Goal: Task Accomplishment & Management: Use online tool/utility

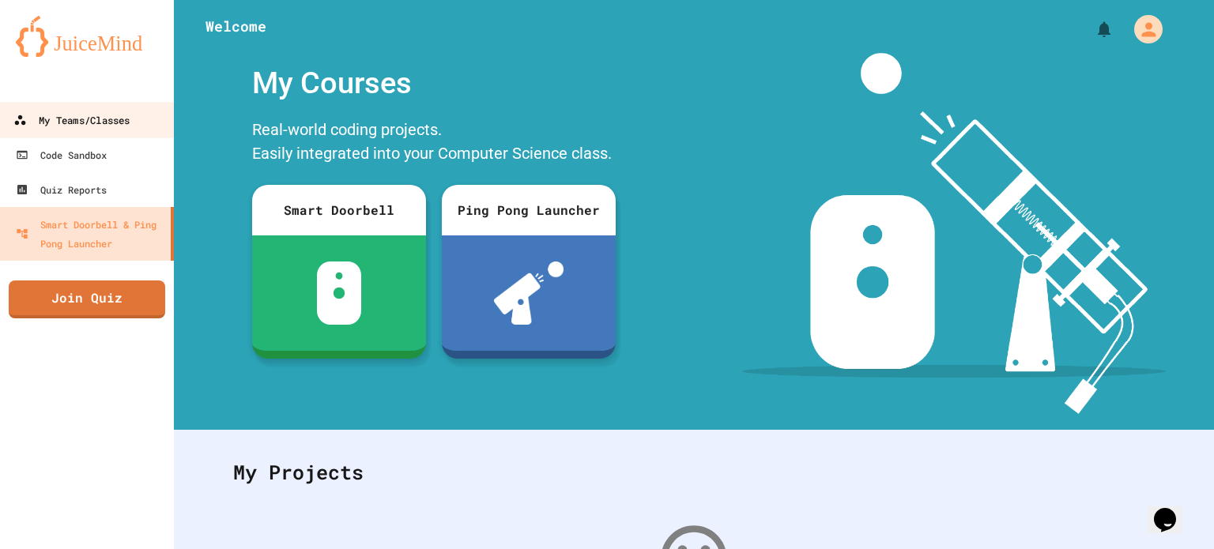
click at [75, 128] on div "My Teams/Classes" at bounding box center [71, 121] width 116 height 20
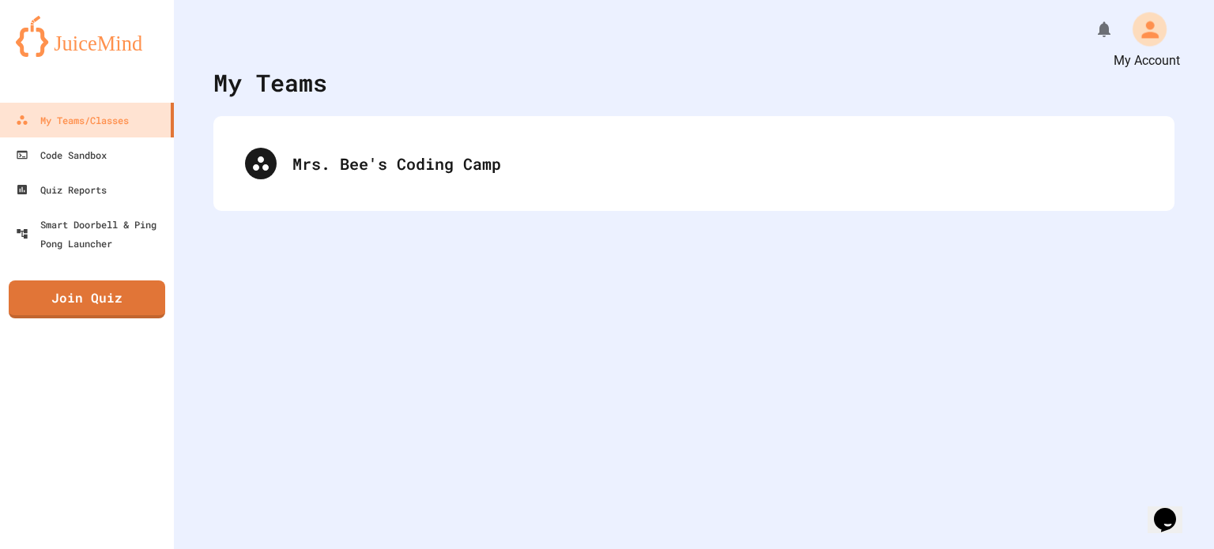
click at [1116, 31] on div "My Account" at bounding box center [1142, 28] width 59 height 43
click at [1108, 31] on icon "My Notifications" at bounding box center [1107, 30] width 15 height 18
click at [1156, 29] on div at bounding box center [607, 274] width 1214 height 549
click at [1153, 33] on icon "My Account" at bounding box center [1150, 29] width 17 height 17
click at [1178, 36] on div at bounding box center [607, 274] width 1214 height 549
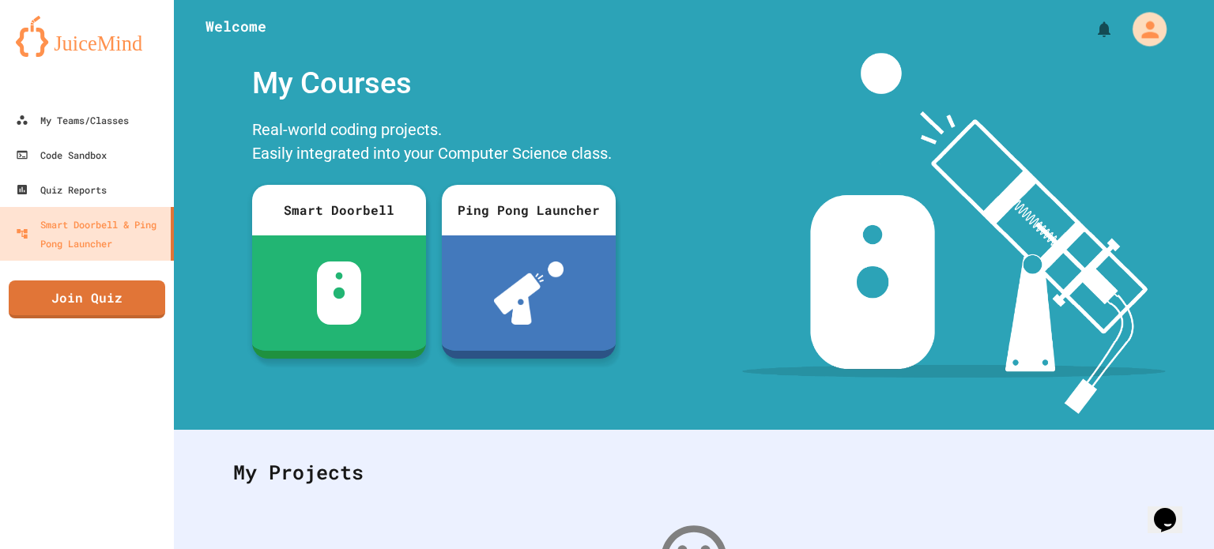
click at [1150, 32] on icon "My Account" at bounding box center [1150, 29] width 17 height 17
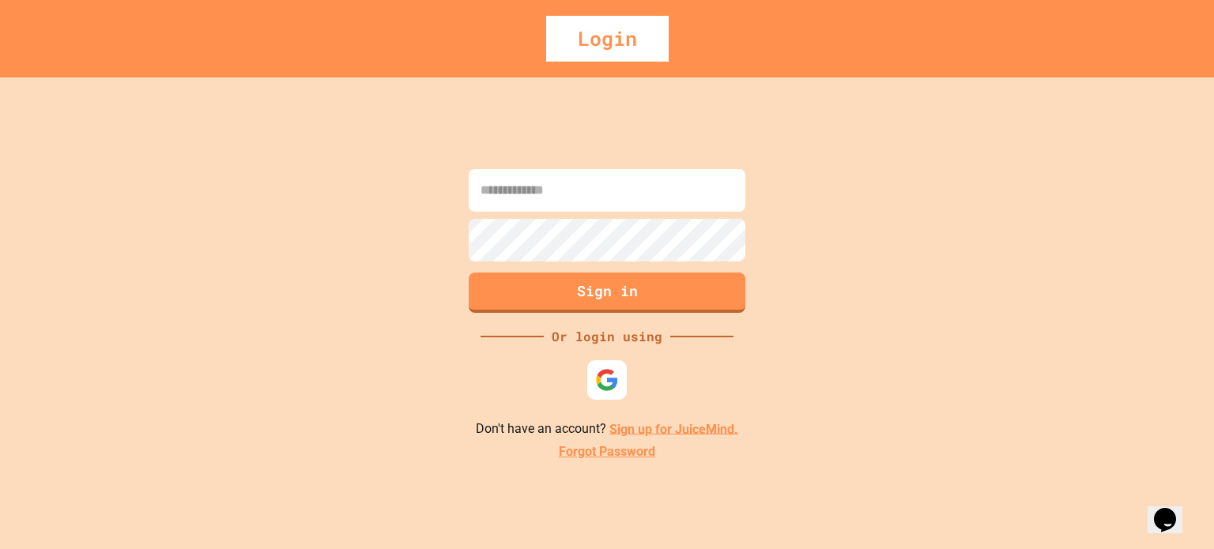
click at [591, 180] on input at bounding box center [607, 190] width 277 height 43
click at [818, 228] on div "**********" at bounding box center [607, 313] width 1214 height 472
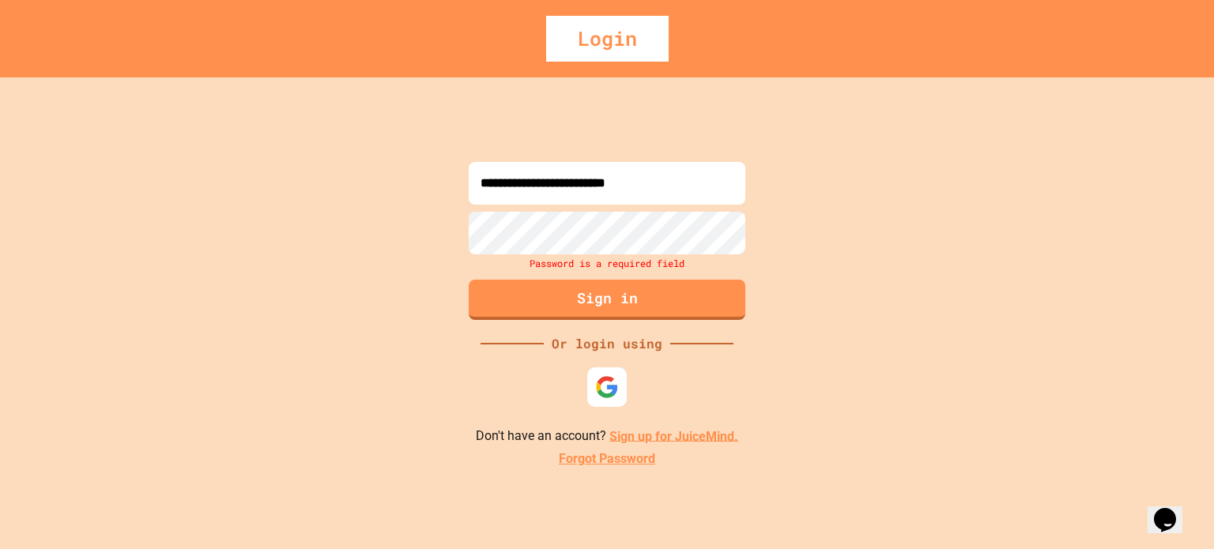
click at [712, 198] on input "**********" at bounding box center [607, 183] width 277 height 43
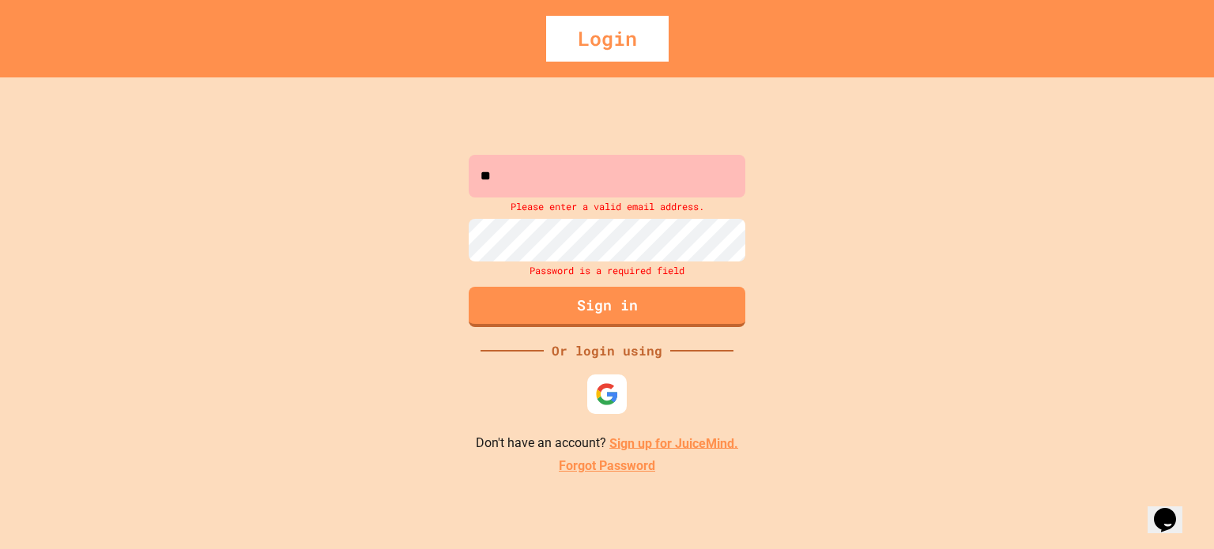
type input "*"
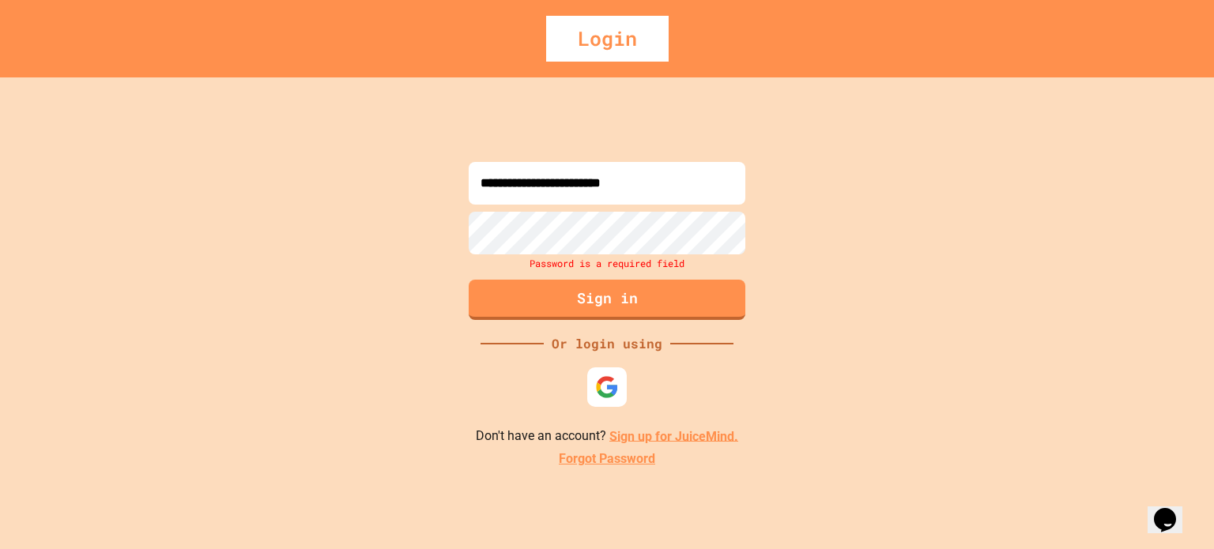
click at [504, 179] on input "**********" at bounding box center [607, 183] width 277 height 43
type input "**********"
drag, startPoint x: 714, startPoint y: 185, endPoint x: 363, endPoint y: 145, distance: 353.3
click at [363, 145] on div "**********" at bounding box center [607, 313] width 1214 height 472
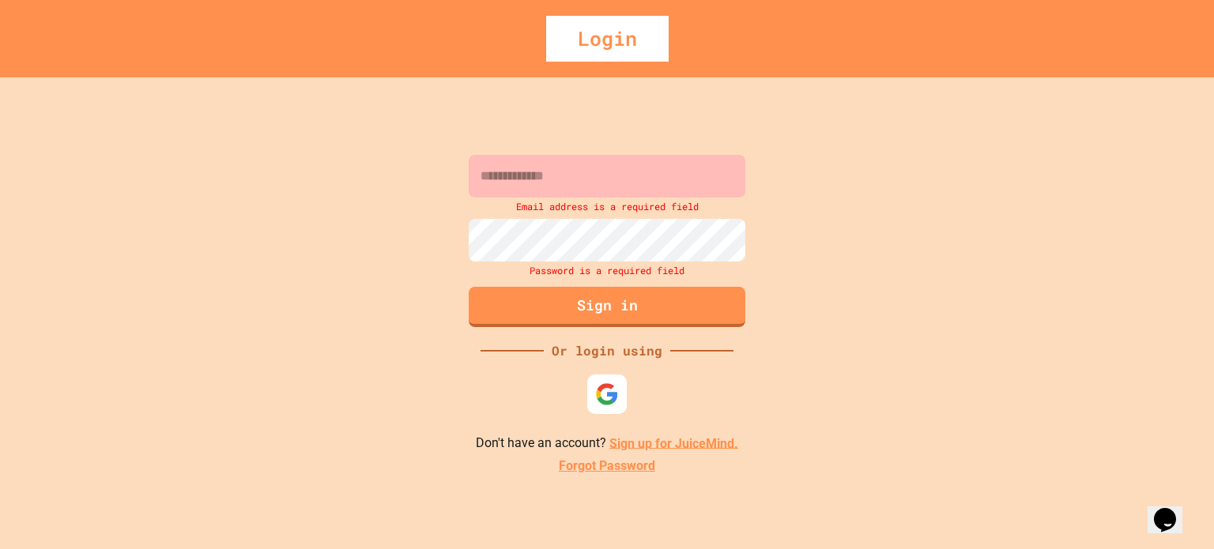
type input "*"
click at [700, 451] on link "Sign up for JuiceMind." at bounding box center [674, 443] width 129 height 15
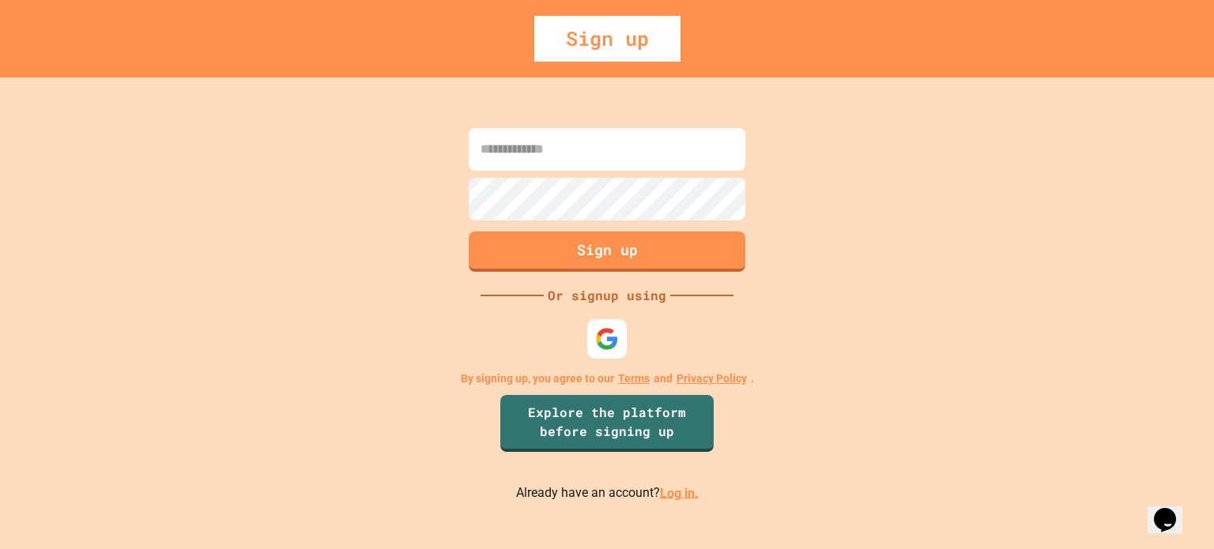
click at [702, 139] on input at bounding box center [607, 149] width 277 height 43
type input "*"
type input "**********"
click at [660, 232] on button "Sign up" at bounding box center [607, 252] width 277 height 40
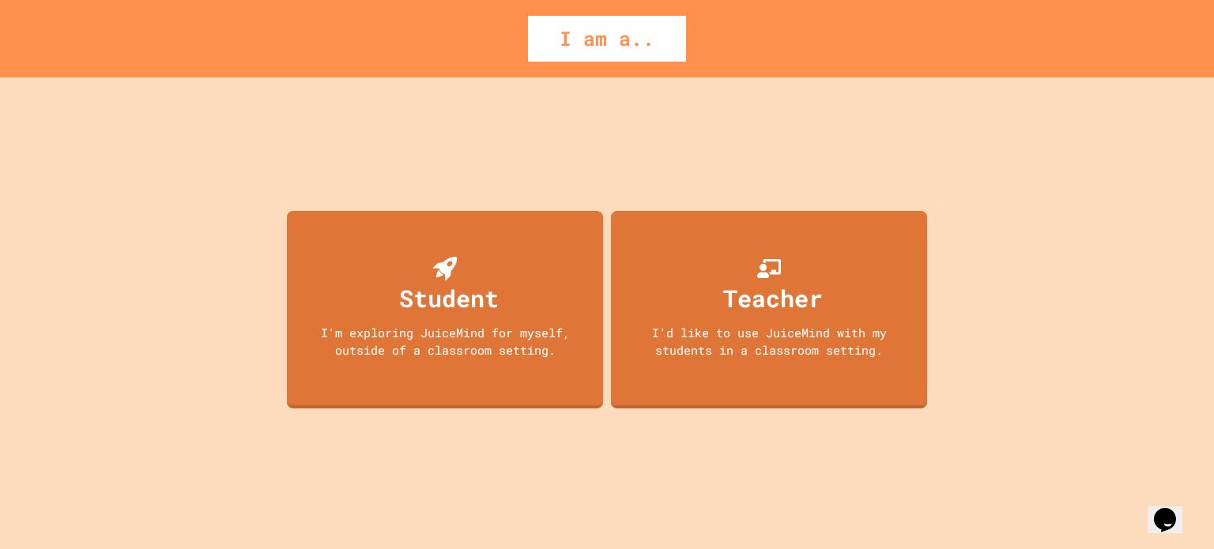
click at [835, 313] on div "Teacher I'd like to use JuiceMind with my students in a classroom setting." at bounding box center [769, 310] width 316 height 198
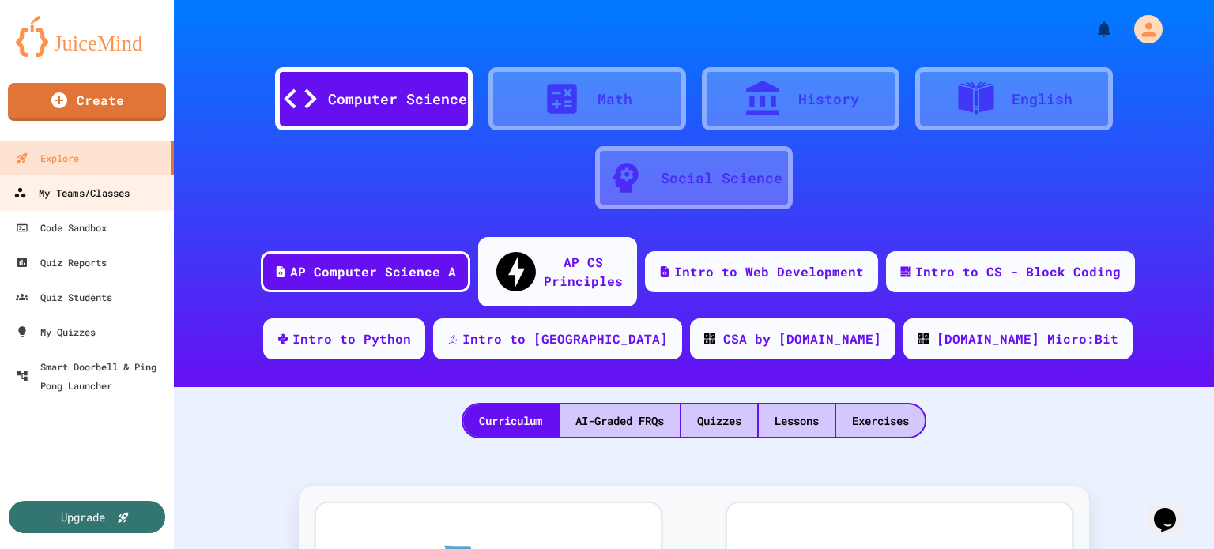
click at [59, 201] on div "My Teams/Classes" at bounding box center [71, 193] width 116 height 20
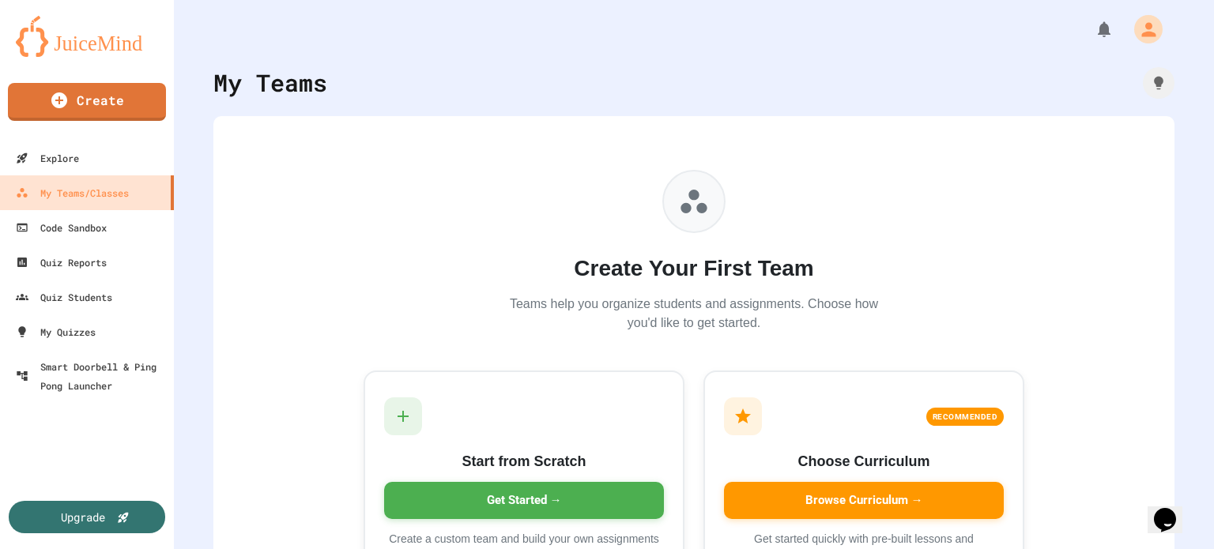
scroll to position [93, 0]
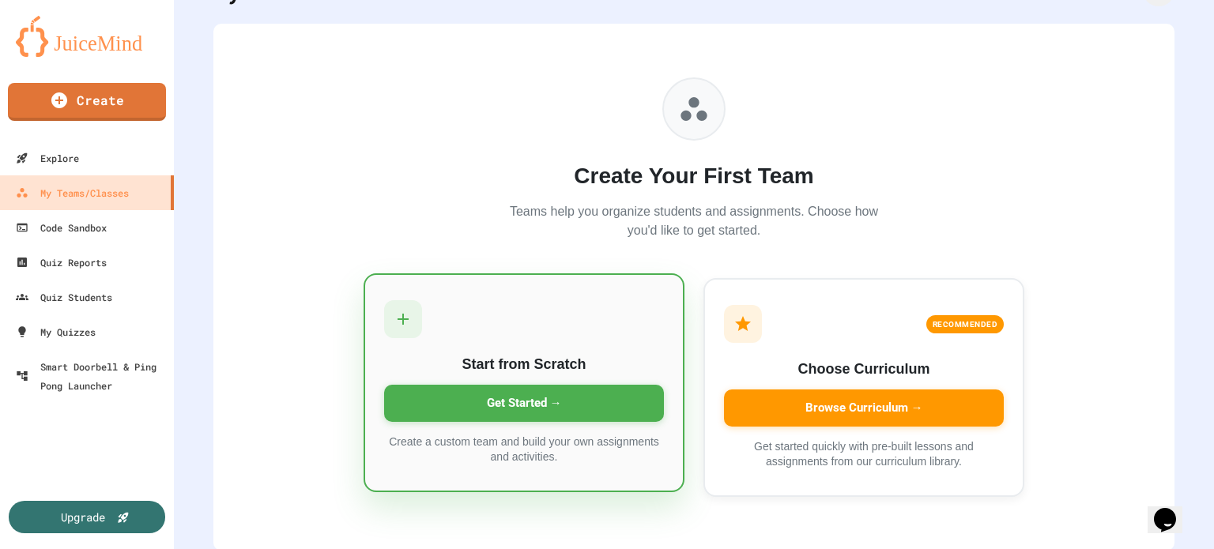
click at [548, 406] on div "Get Started →" at bounding box center [524, 403] width 280 height 37
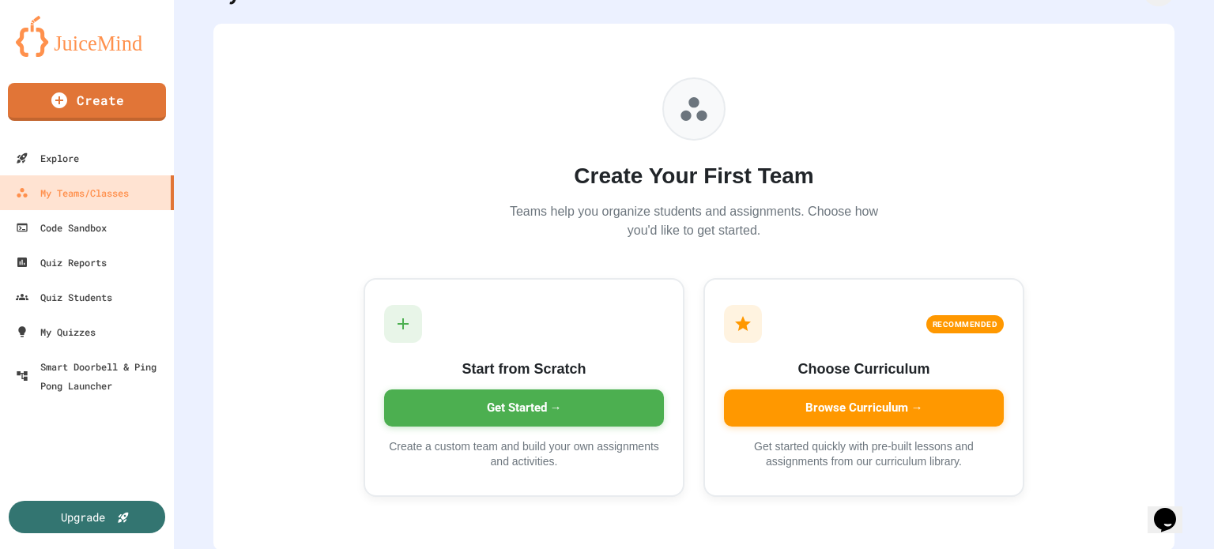
type input "**********"
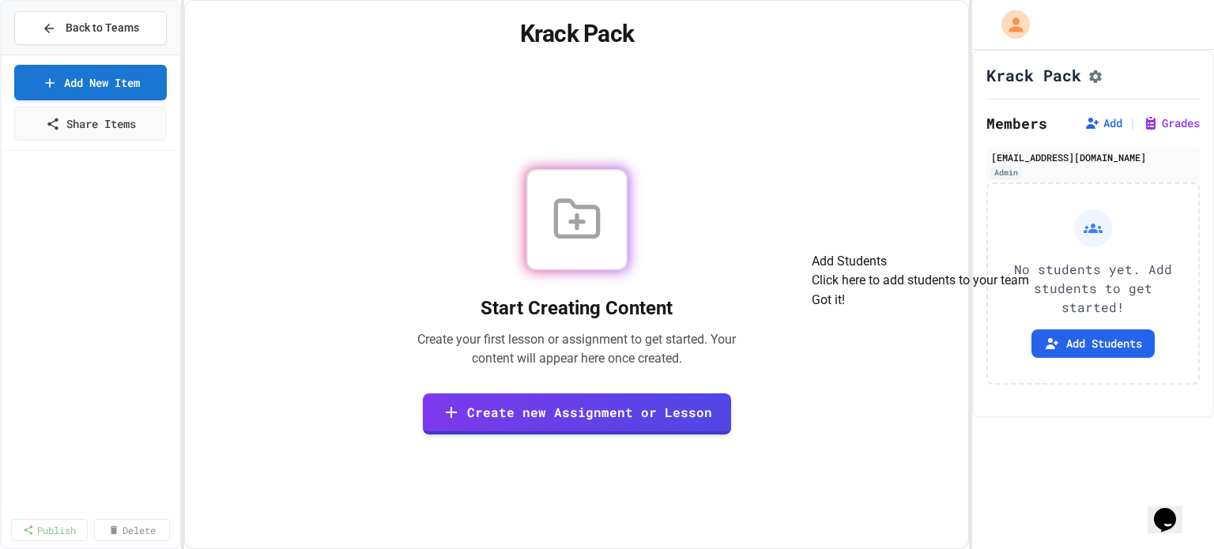
click at [845, 310] on button "Got it!" at bounding box center [828, 300] width 33 height 19
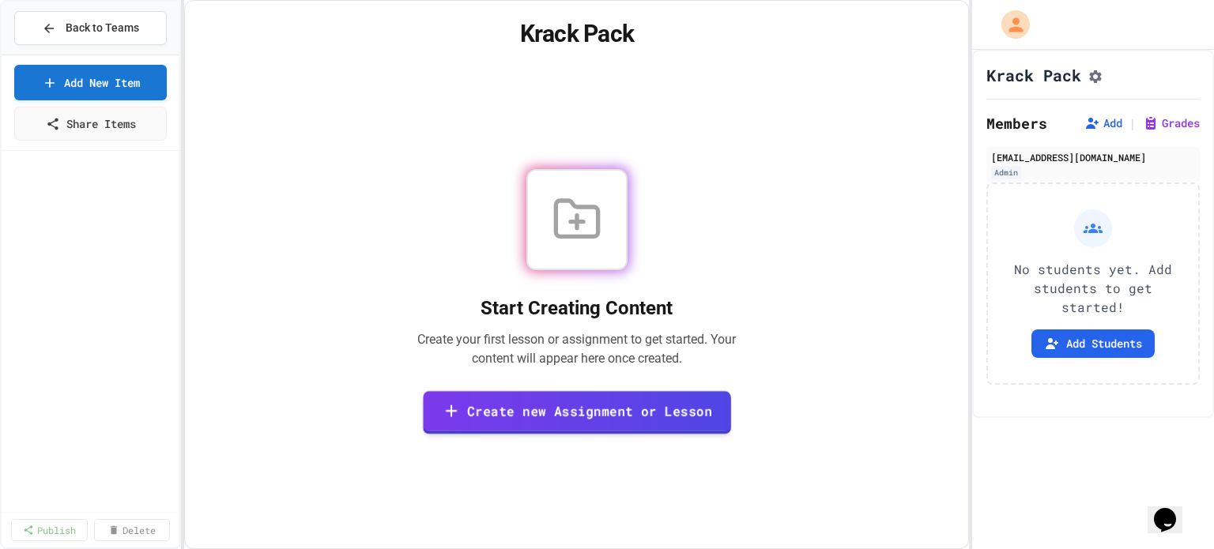
click at [515, 406] on link "Create new Assignment or Lesson" at bounding box center [577, 412] width 308 height 43
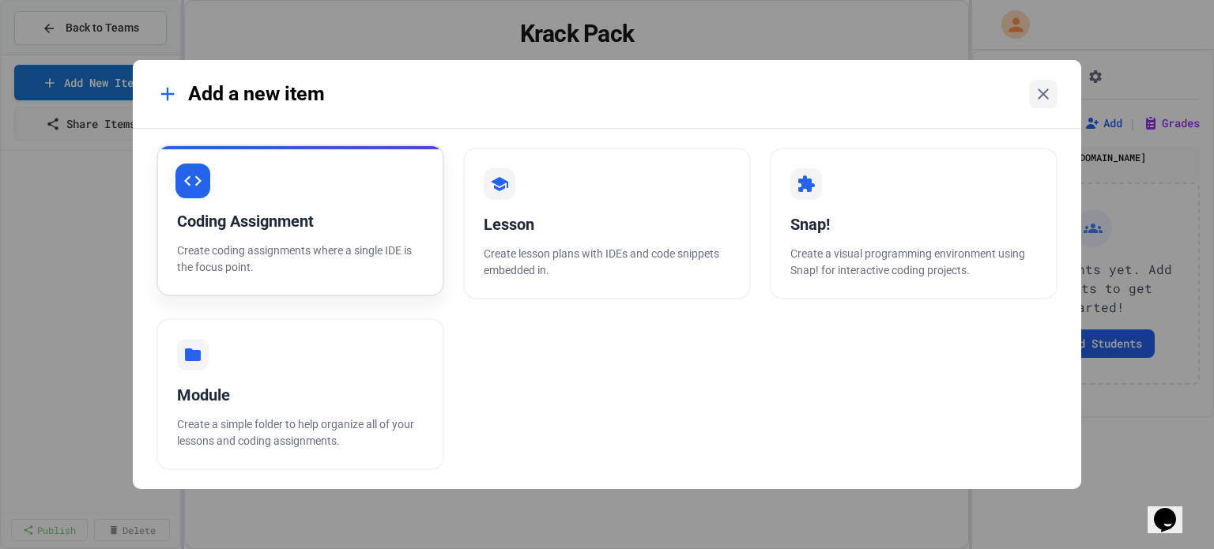
click at [390, 207] on div "Coding Assignment Create coding assignments where a single IDE is the focus poi…" at bounding box center [301, 221] width 288 height 152
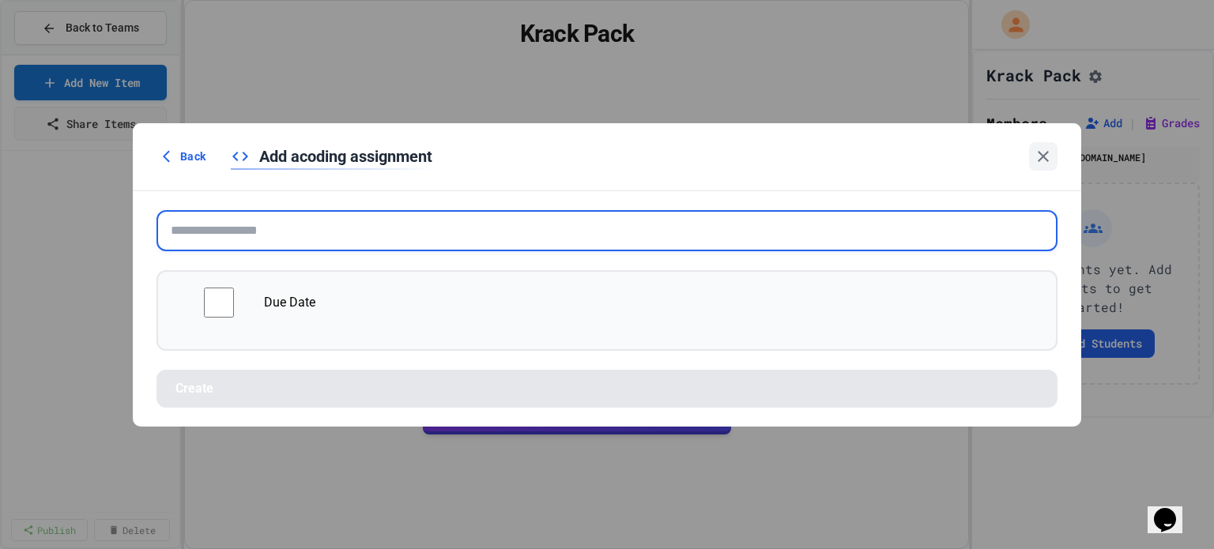
click at [414, 225] on input "text" at bounding box center [607, 230] width 901 height 41
click at [244, 232] on input "text" at bounding box center [607, 230] width 901 height 41
type input "*"
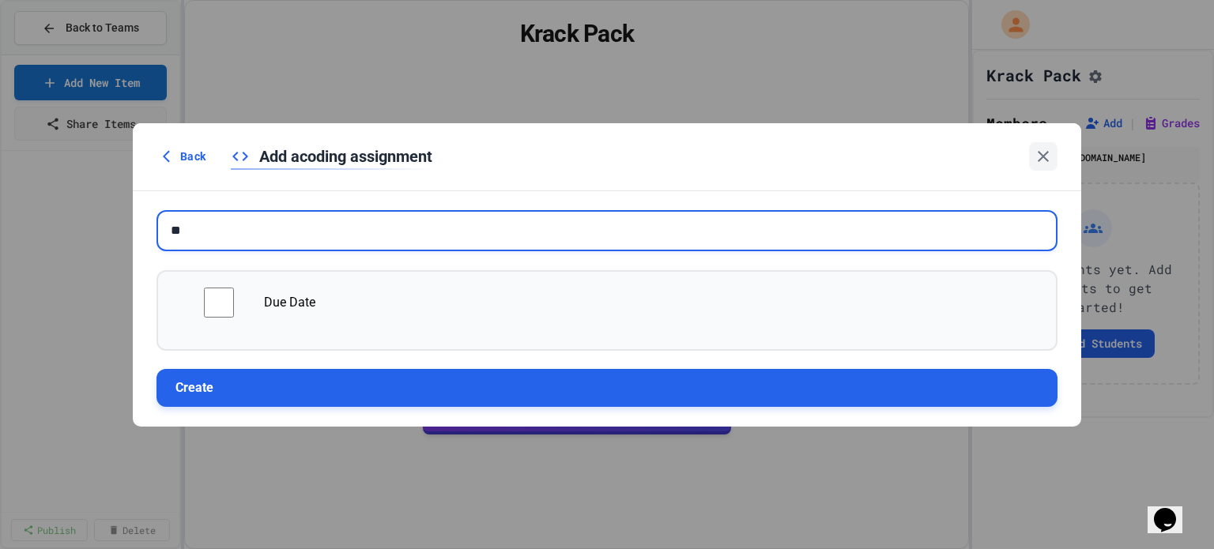
type input "*"
type input "**********"
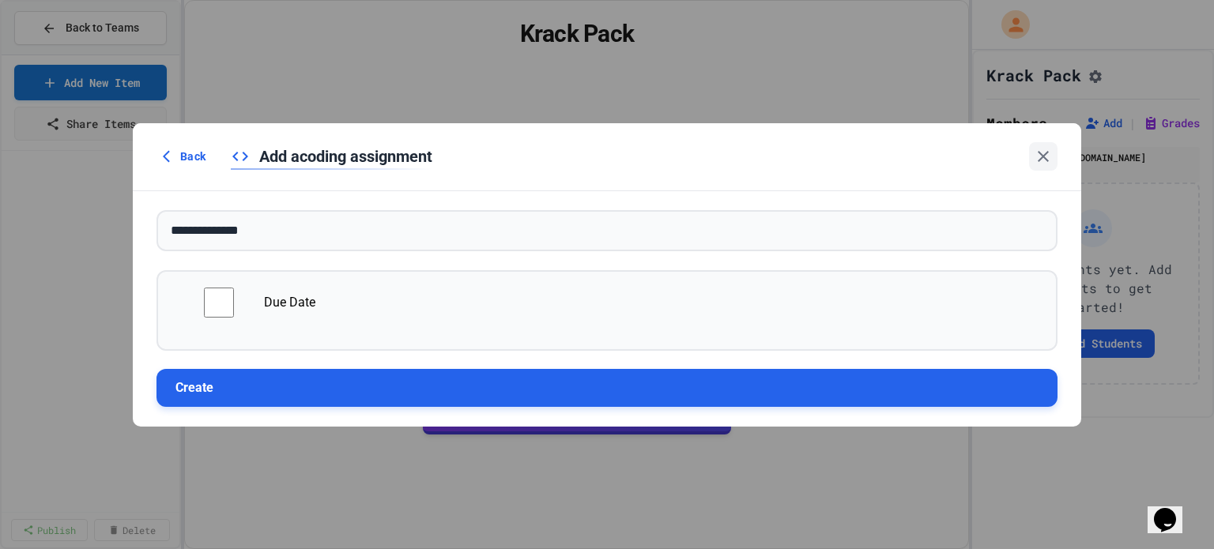
click at [193, 382] on button "Create" at bounding box center [607, 388] width 901 height 38
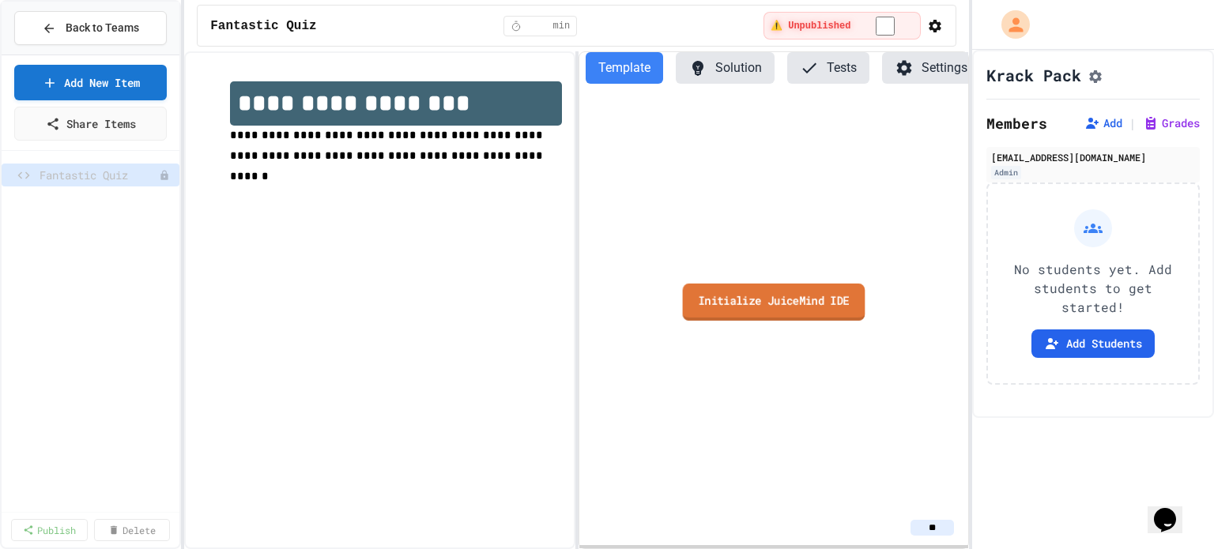
click at [750, 295] on link "Initialize JuiceMind IDE" at bounding box center [774, 301] width 183 height 37
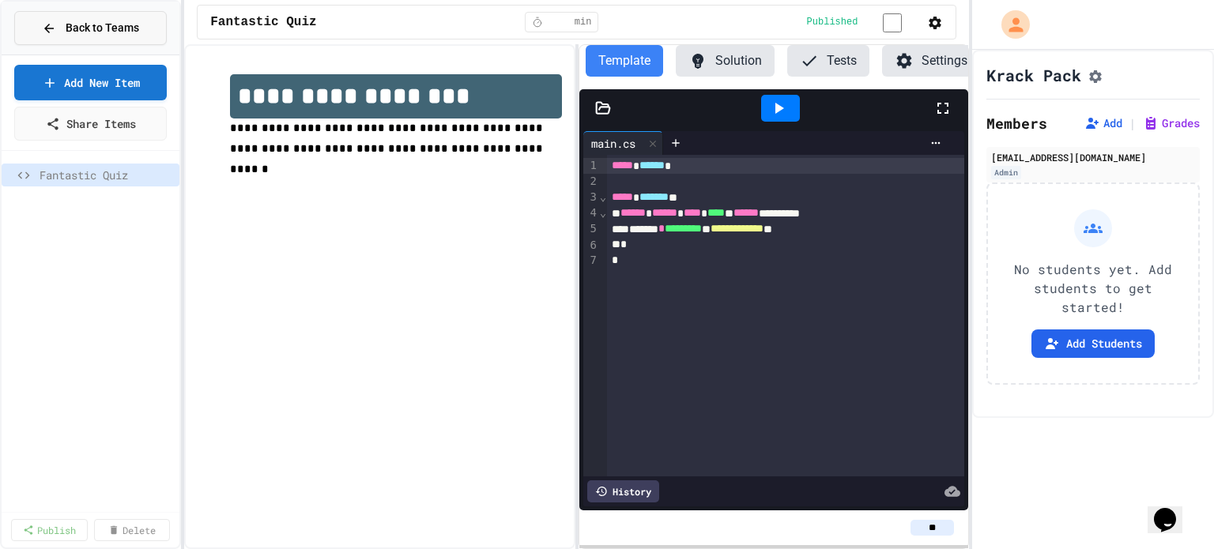
click at [67, 32] on span "Back to Teams" at bounding box center [103, 28] width 74 height 17
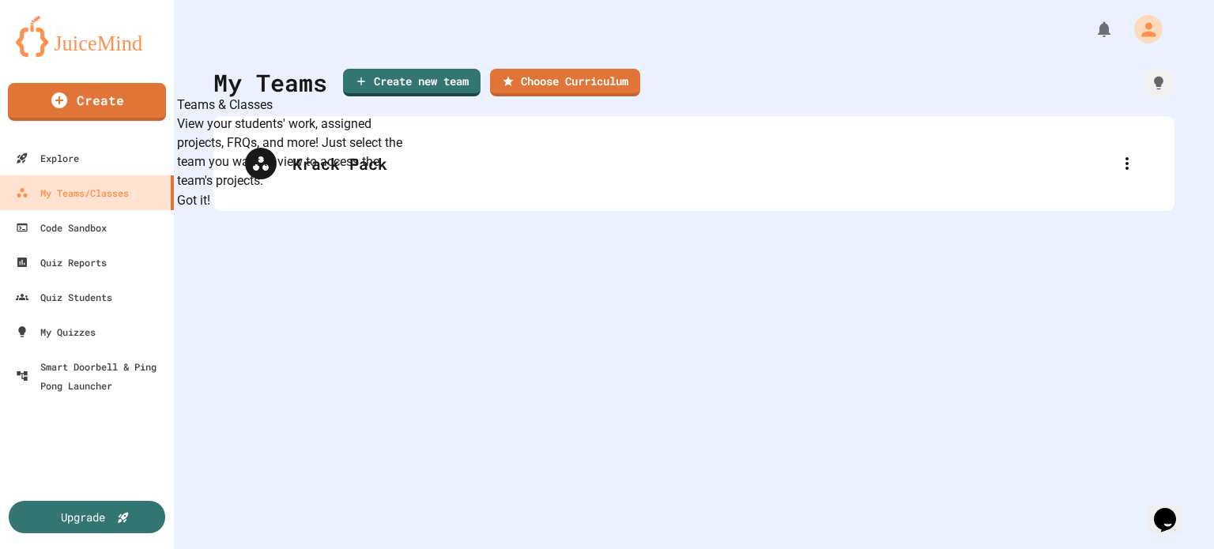
click at [210, 210] on button "Got it!" at bounding box center [193, 200] width 33 height 19
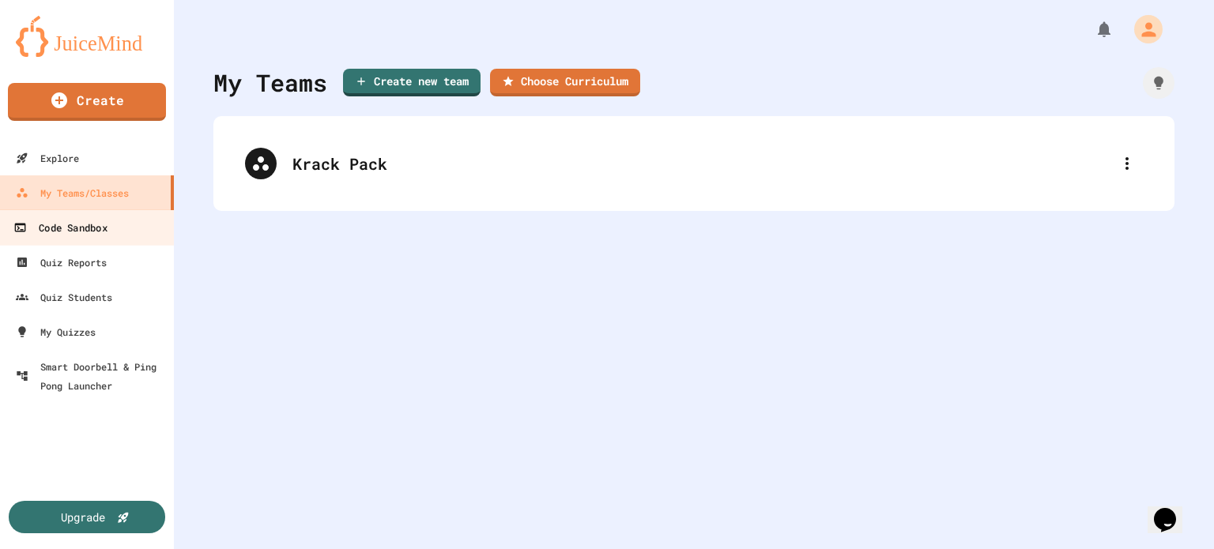
click at [79, 229] on div "Code Sandbox" at bounding box center [59, 228] width 93 height 20
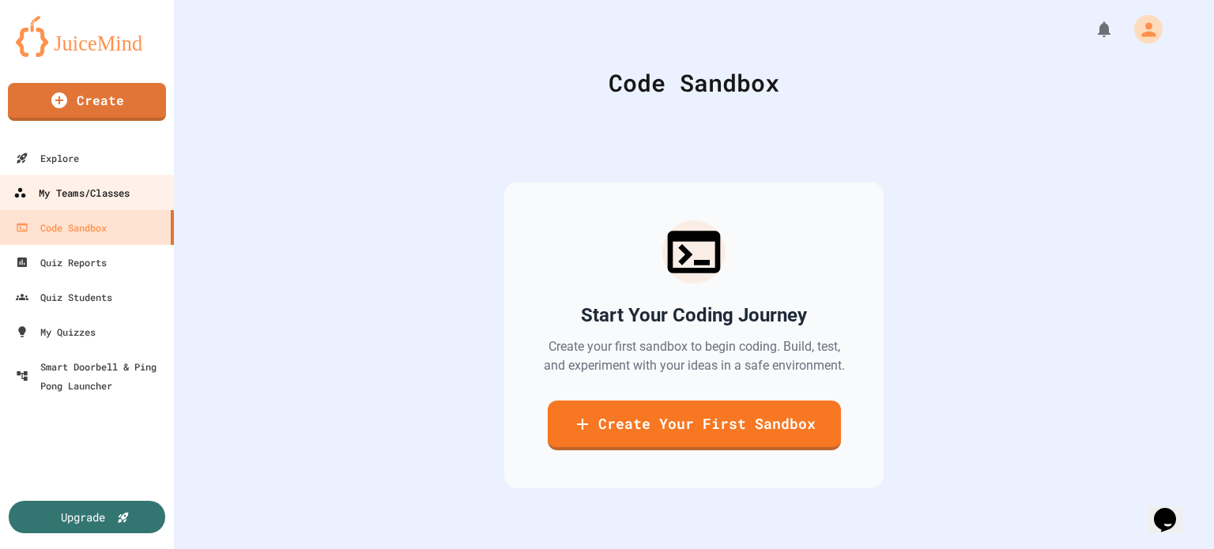
click at [105, 187] on div "My Teams/Classes" at bounding box center [71, 193] width 116 height 20
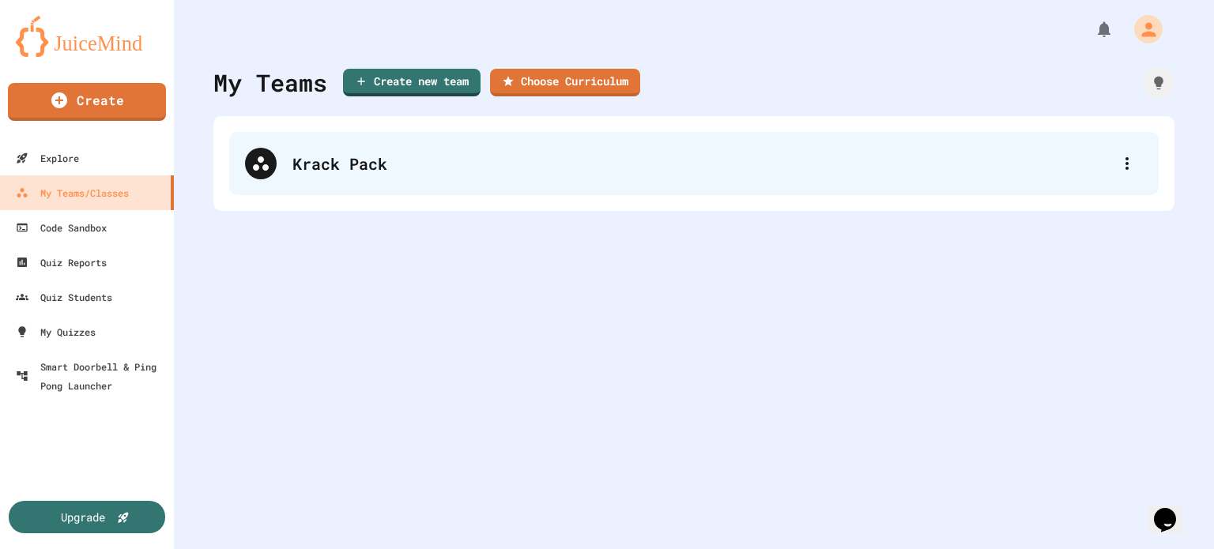
click at [360, 172] on div "Krack Pack" at bounding box center [702, 164] width 819 height 24
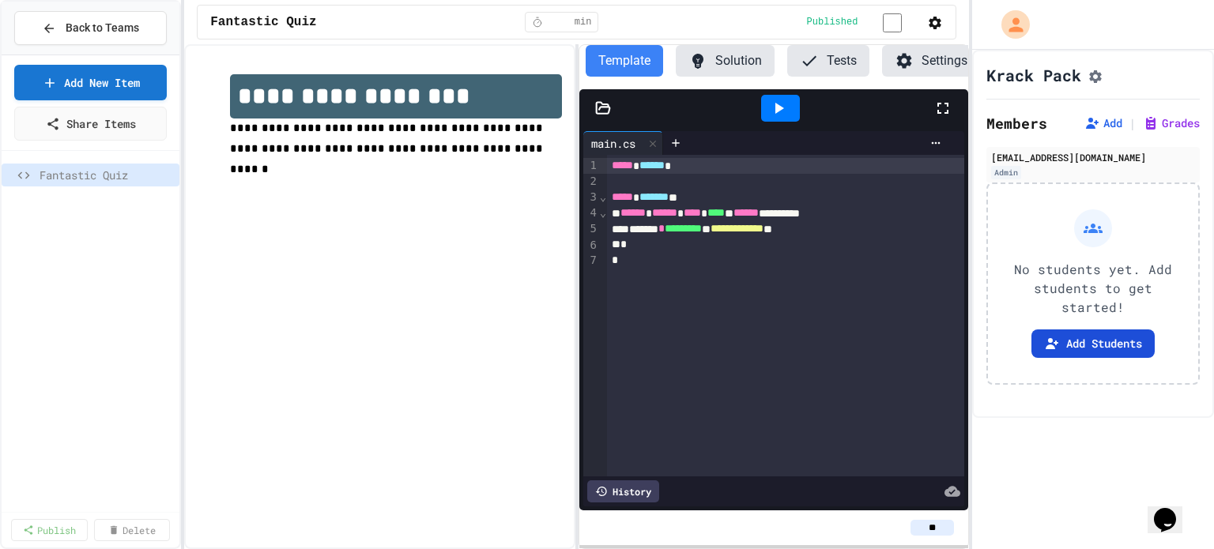
click at [1082, 342] on button "Add Students" at bounding box center [1093, 344] width 123 height 28
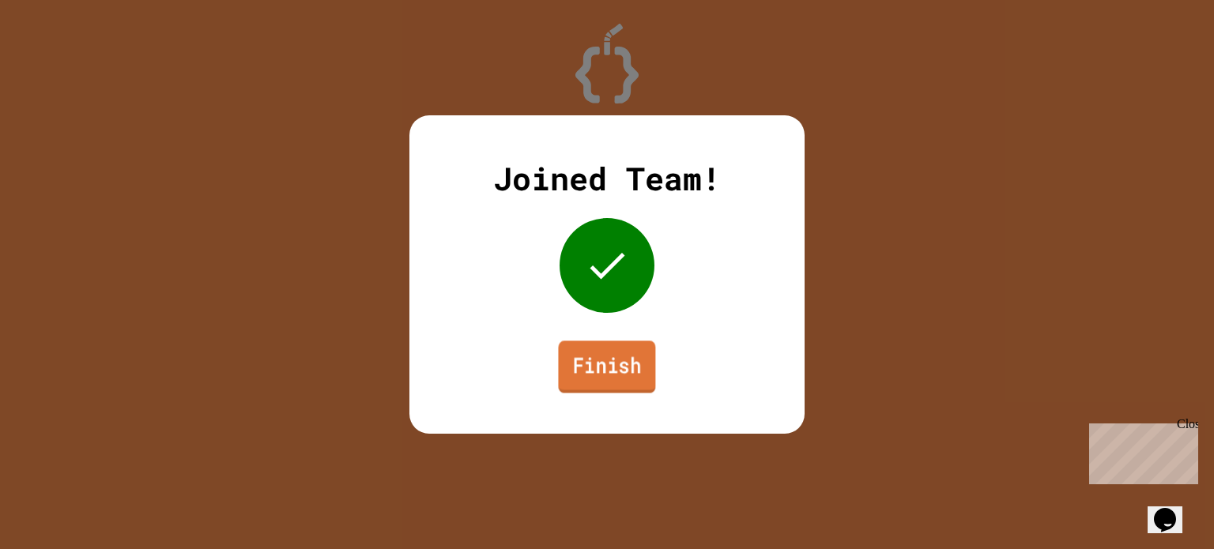
click at [595, 372] on link "Finish" at bounding box center [606, 367] width 97 height 52
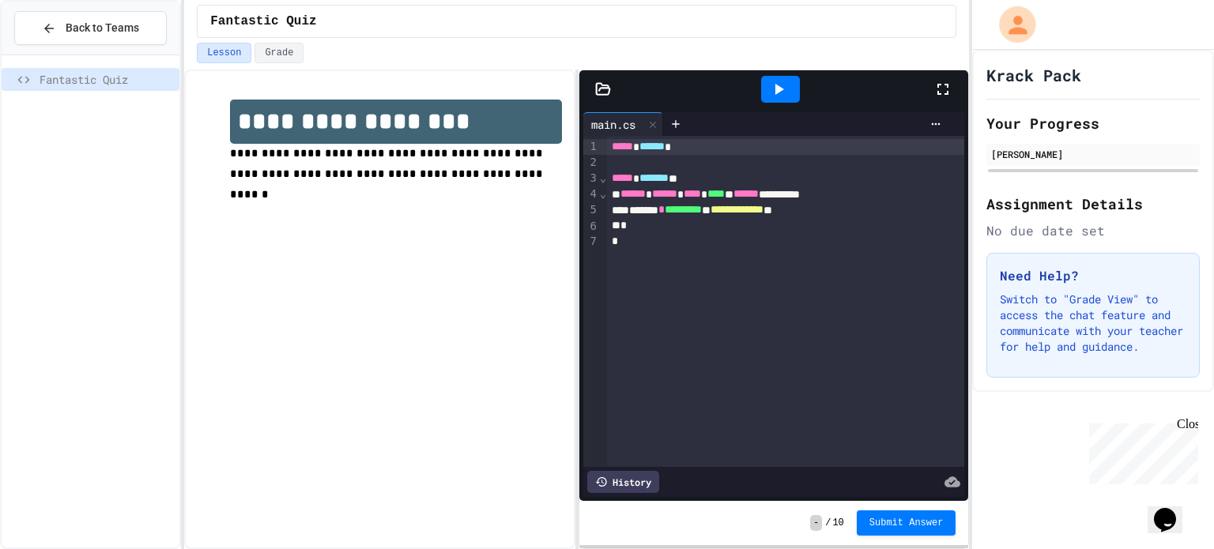
click at [1011, 17] on icon "My Account" at bounding box center [1018, 25] width 28 height 28
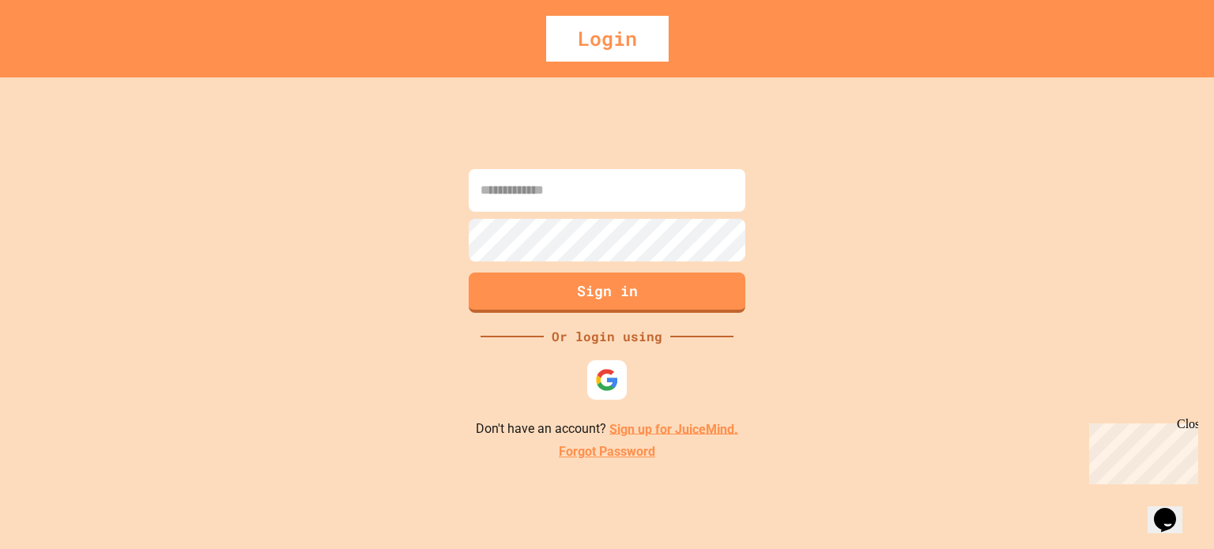
type input "**********"
click at [675, 187] on input "**********" at bounding box center [607, 190] width 277 height 43
click at [885, 164] on div "**********" at bounding box center [607, 313] width 1214 height 472
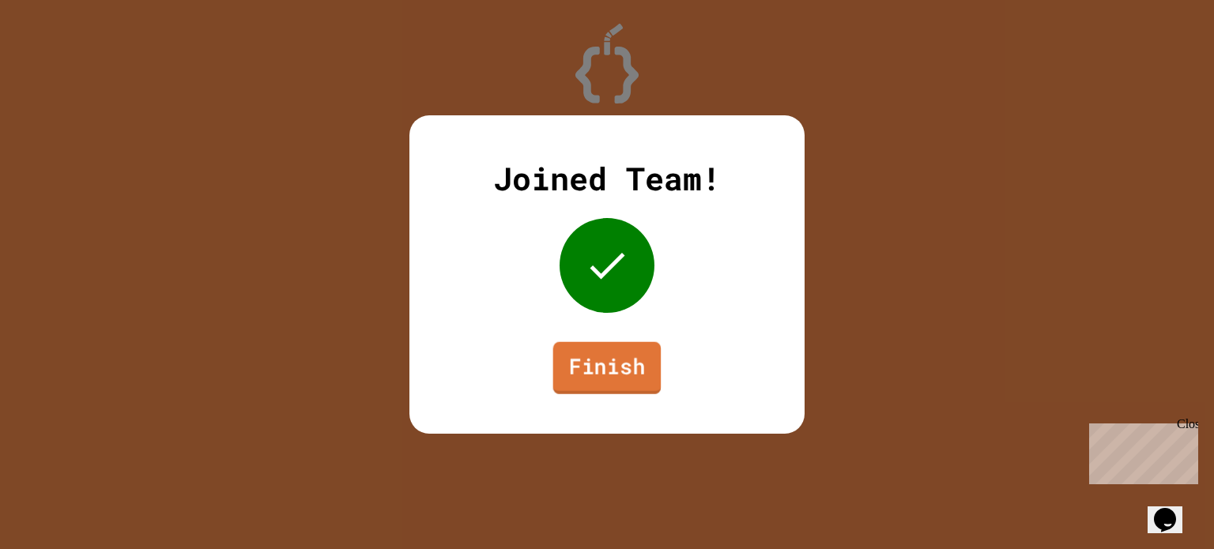
click at [603, 349] on link "Finish" at bounding box center [607, 368] width 108 height 52
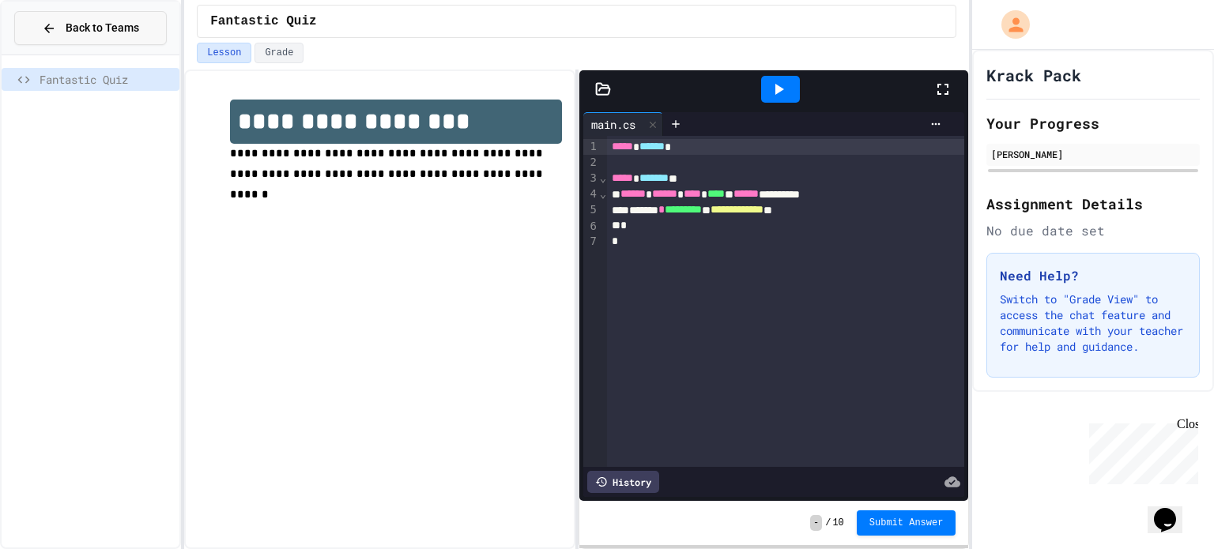
click at [89, 32] on span "Back to Teams" at bounding box center [103, 28] width 74 height 17
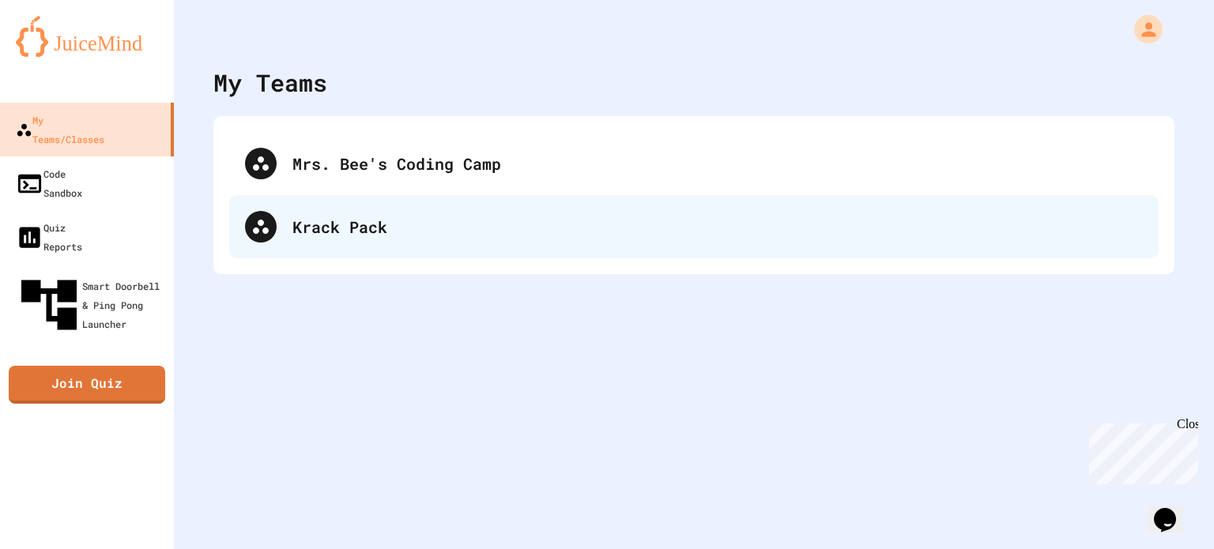
click at [365, 238] on div "Krack Pack" at bounding box center [718, 227] width 851 height 24
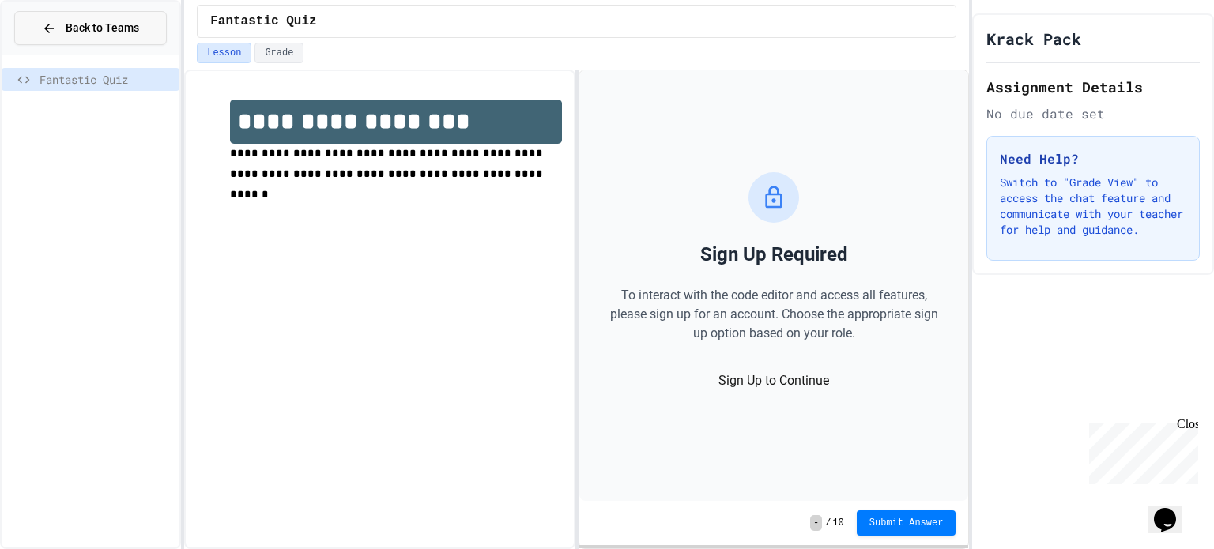
click at [21, 11] on button "Back to Teams" at bounding box center [90, 28] width 153 height 34
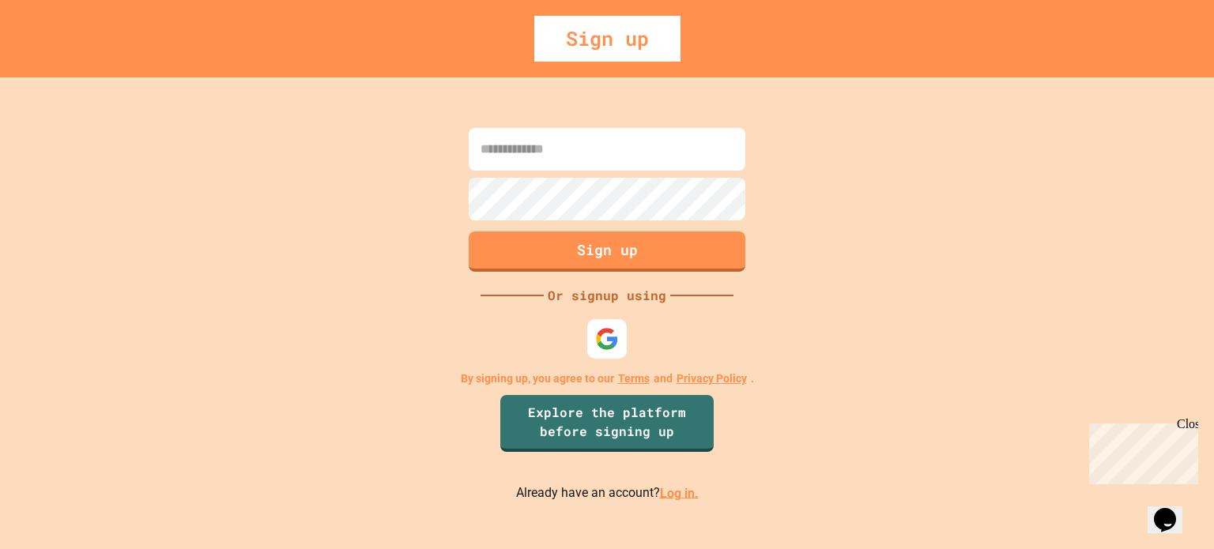
click at [552, 144] on input at bounding box center [607, 149] width 277 height 43
click at [553, 153] on input at bounding box center [607, 149] width 277 height 43
click at [674, 498] on link "Log in." at bounding box center [679, 492] width 39 height 15
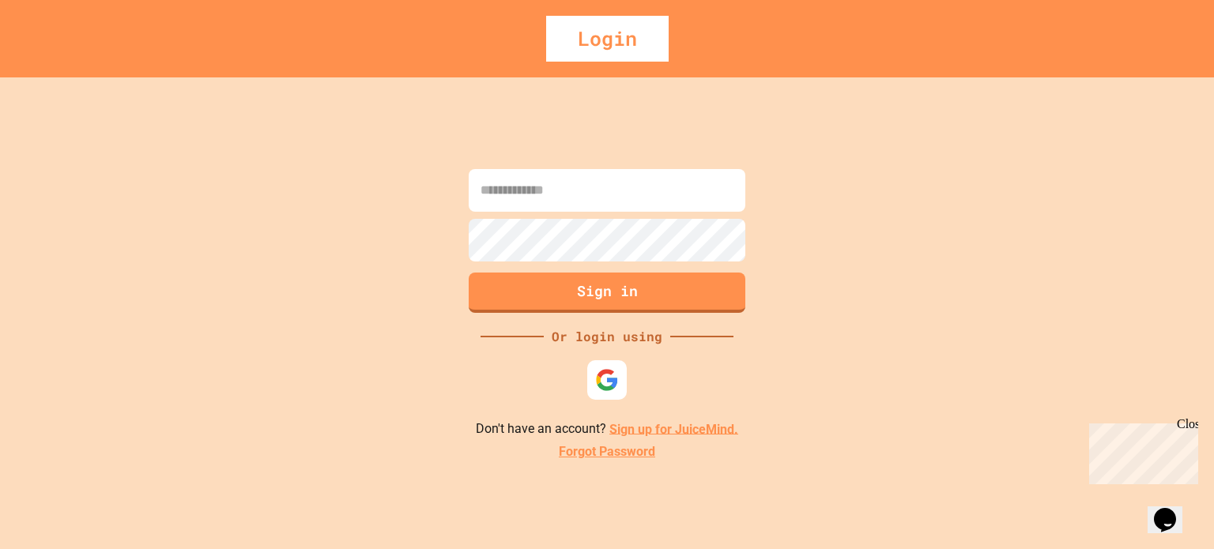
click at [529, 182] on input at bounding box center [607, 190] width 277 height 43
click at [532, 192] on input at bounding box center [607, 190] width 277 height 43
type input "**********"
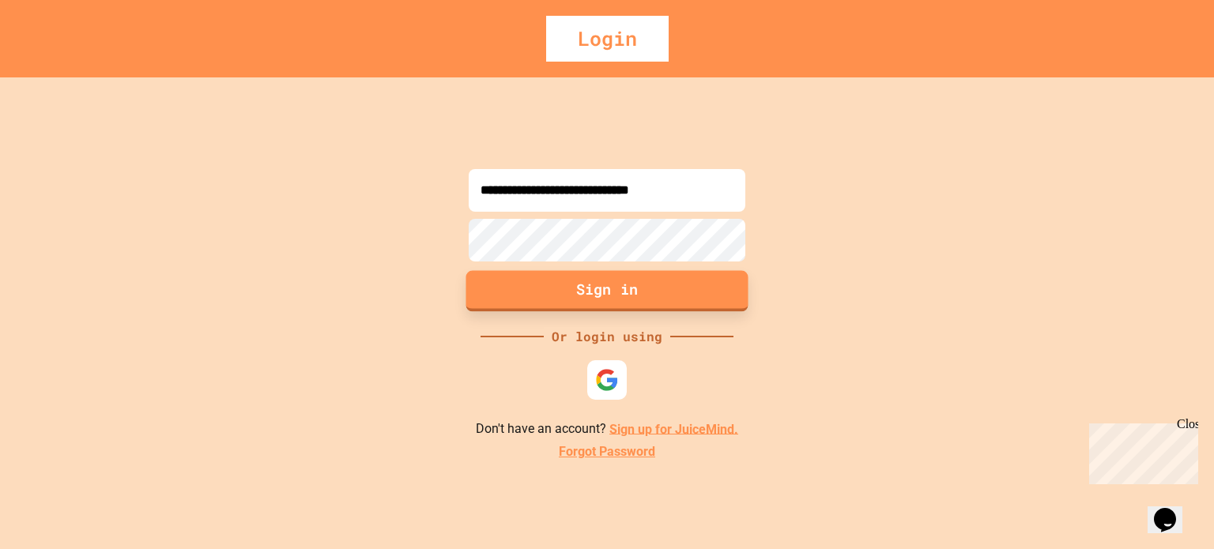
click at [576, 296] on button "Sign in" at bounding box center [607, 290] width 282 height 41
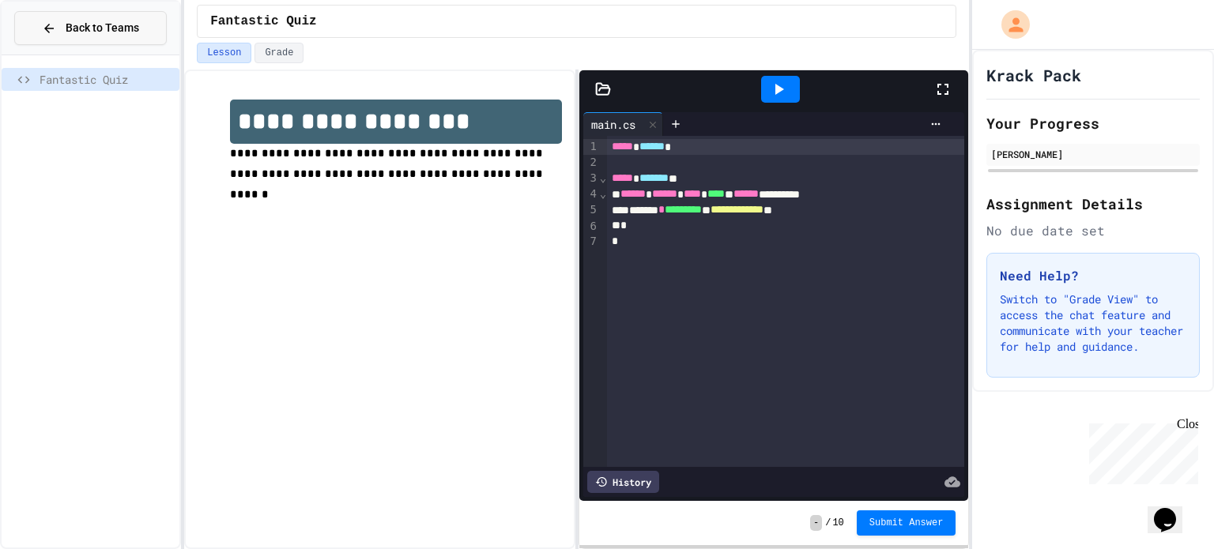
click at [129, 26] on span "Back to Teams" at bounding box center [103, 28] width 74 height 17
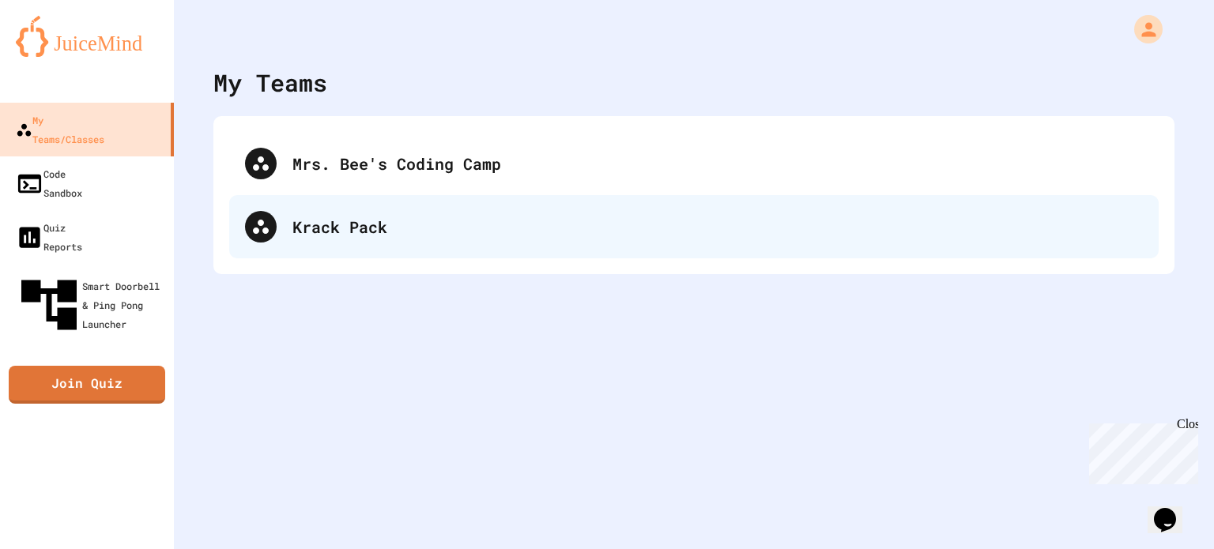
click at [266, 235] on icon at bounding box center [260, 226] width 19 height 19
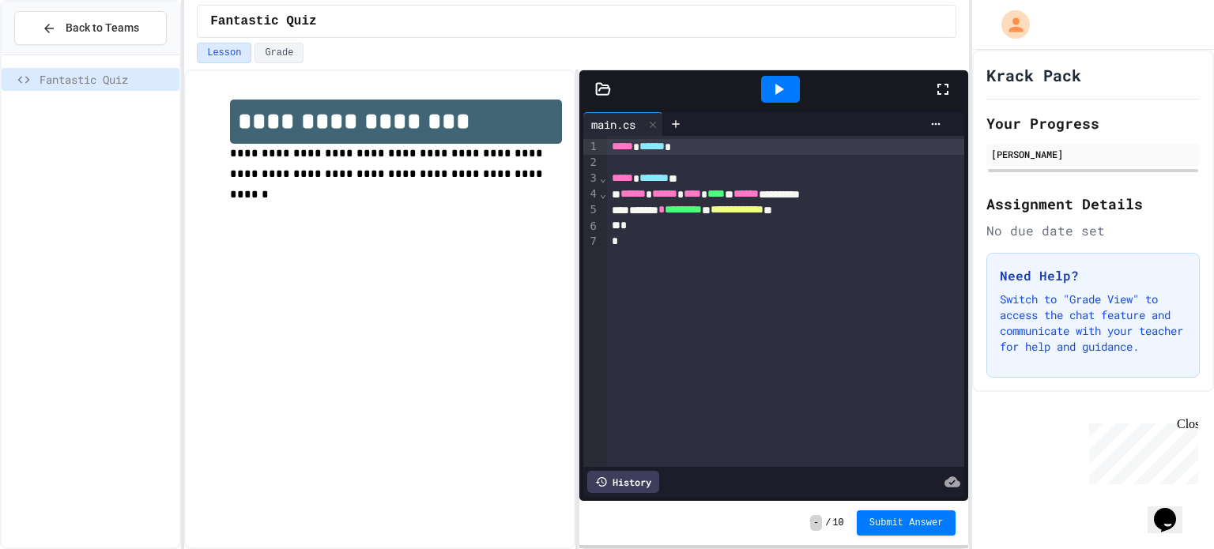
click at [764, 209] on span "**********" at bounding box center [737, 209] width 53 height 11
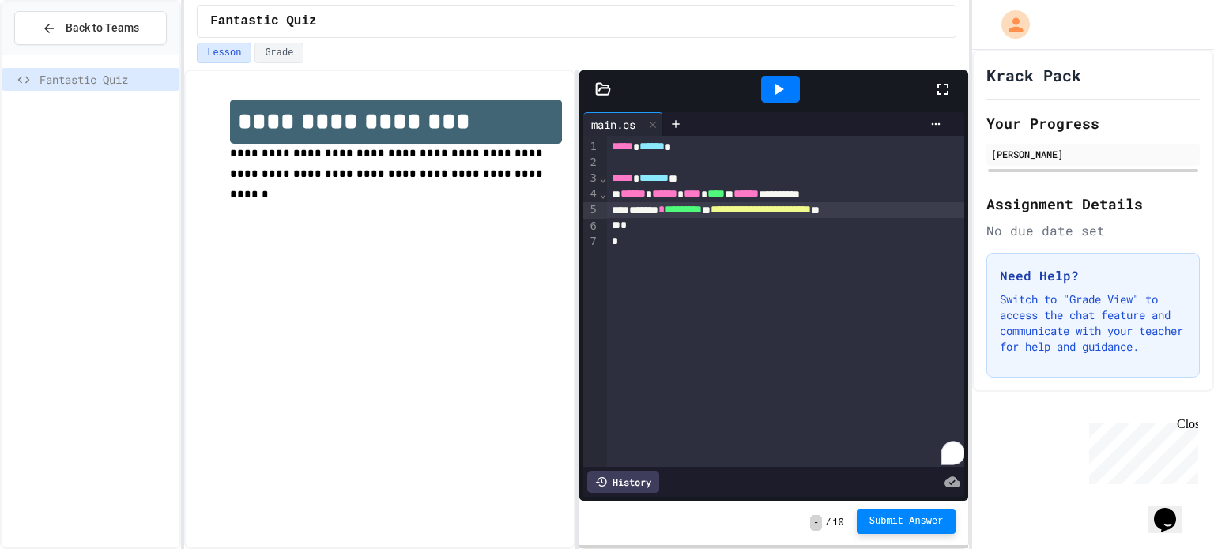
click at [924, 514] on button "Submit Answer" at bounding box center [907, 521] width 100 height 25
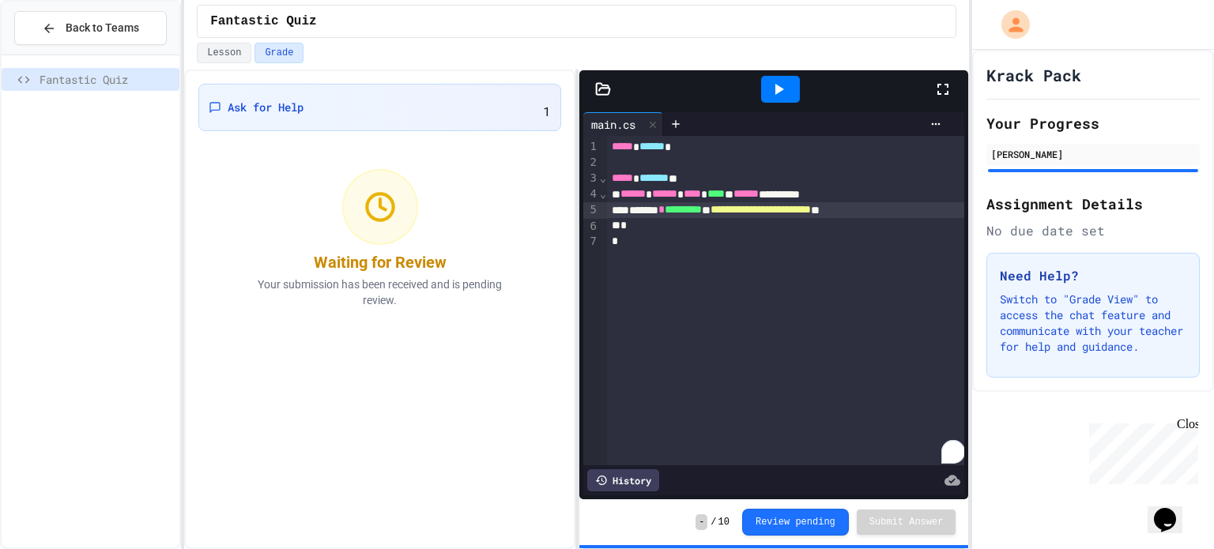
click at [1165, 507] on button "Opens Chat This icon Opens the chat window." at bounding box center [1165, 520] width 35 height 27
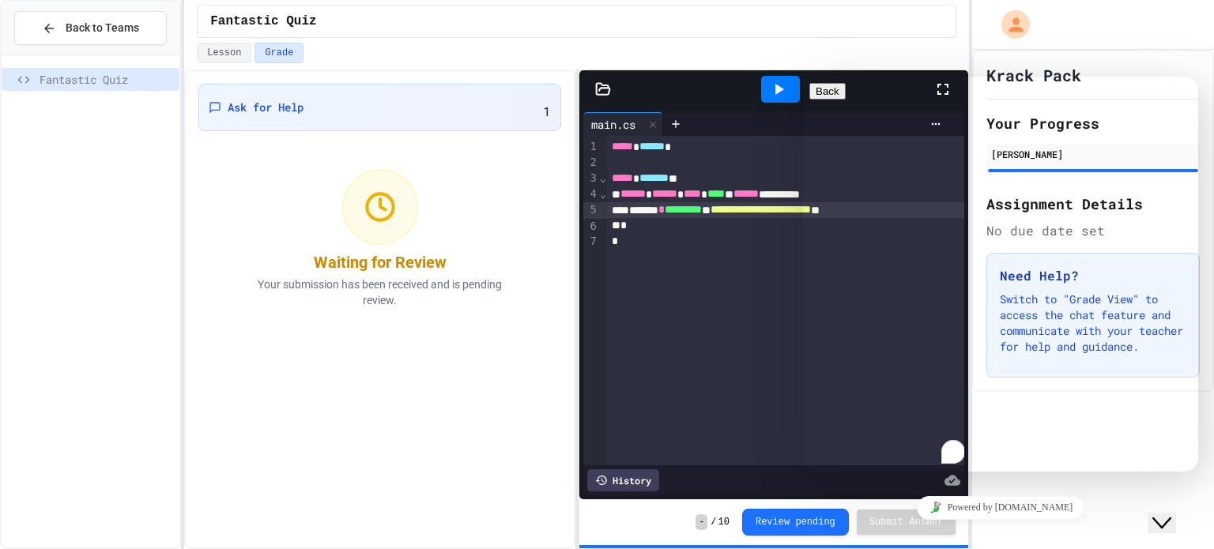
click at [1154, 513] on button "Close Chat This icon closes the chat window." at bounding box center [1162, 523] width 28 height 21
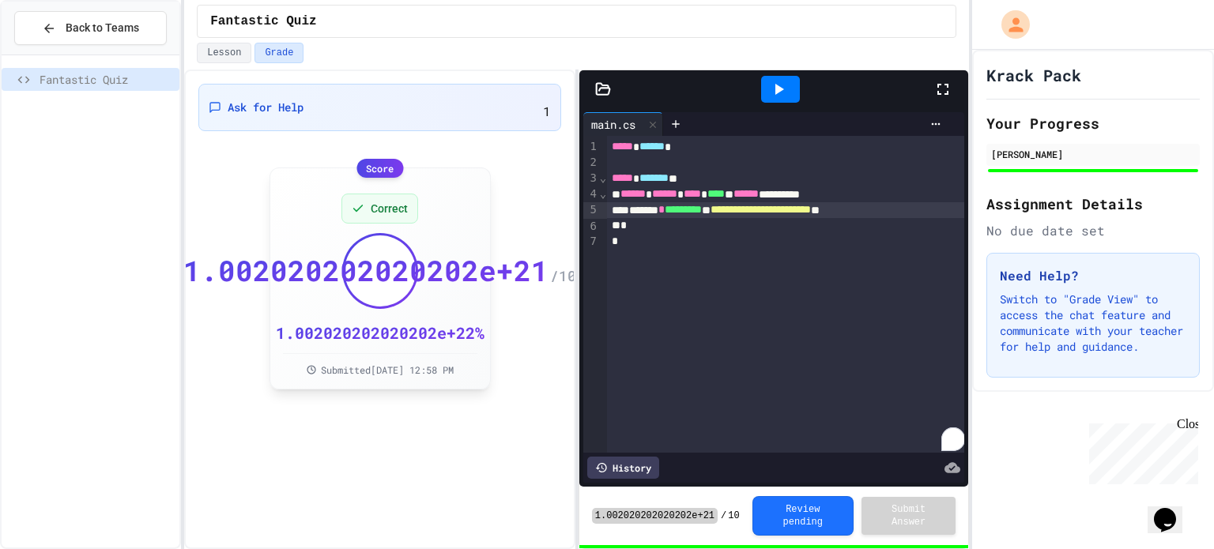
click at [395, 364] on span "Submitted Aug 26, 2025, 12:58 PM" at bounding box center [387, 370] width 133 height 13
click at [384, 322] on div "1.002020202020202e+22 %" at bounding box center [380, 333] width 209 height 22
